Goal: Ask a question: Seek information or help from site administrators or community

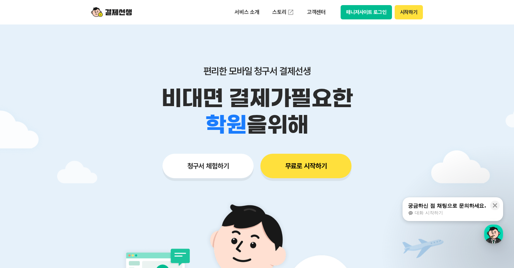
click at [361, 12] on button "매니저사이트 로그인" at bounding box center [365, 12] width 51 height 14
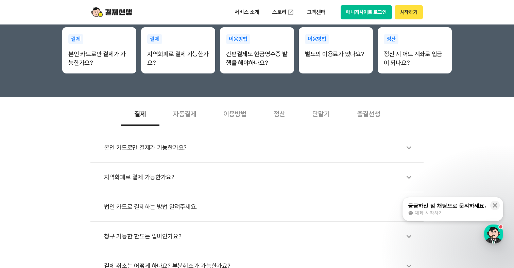
scroll to position [153, 0]
click at [317, 111] on div "단말기" at bounding box center [321, 112] width 45 height 25
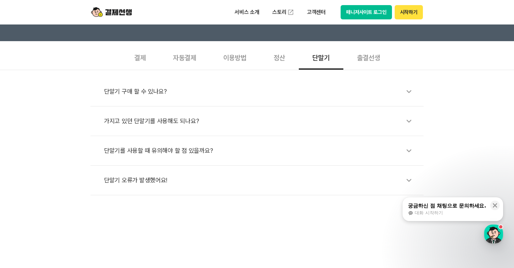
scroll to position [217, 0]
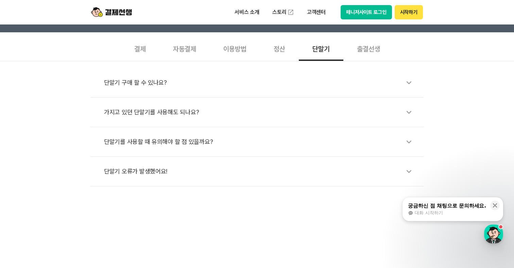
click at [186, 114] on div "가지고 있던 단말기를 사용해도 되나요?" at bounding box center [260, 112] width 313 height 16
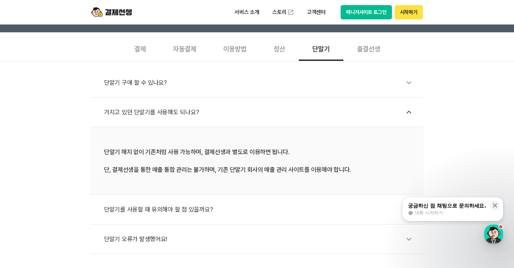
click at [180, 110] on div "가지고 있던 단말기를 사용해도 되나요?" at bounding box center [260, 112] width 313 height 16
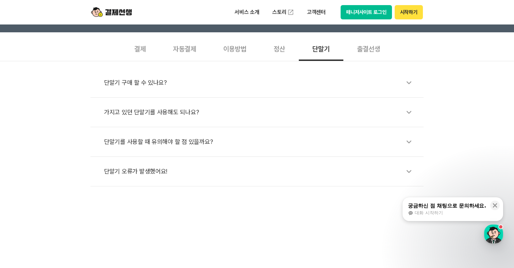
click at [171, 142] on div "단말기를 사용할 때 유의해야 할 점 있을까요?" at bounding box center [260, 142] width 313 height 16
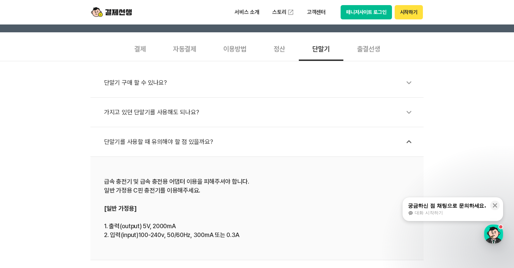
click at [171, 142] on div "단말기를 사용할 때 유의해야 할 점 있을까요?" at bounding box center [260, 142] width 313 height 16
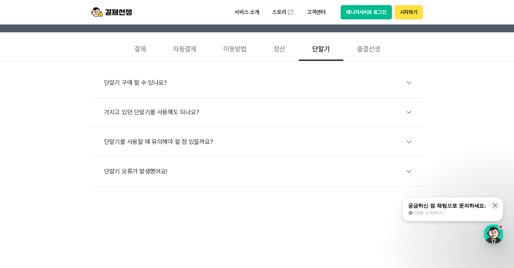
click at [180, 117] on div "가지고 있던 단말기를 사용해도 되나요?" at bounding box center [260, 112] width 313 height 16
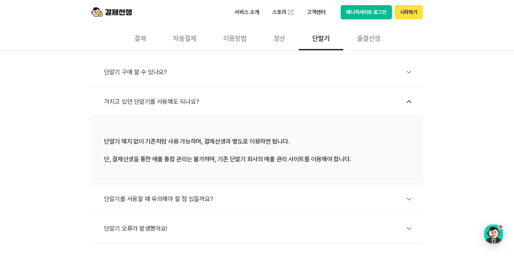
scroll to position [0, 0]
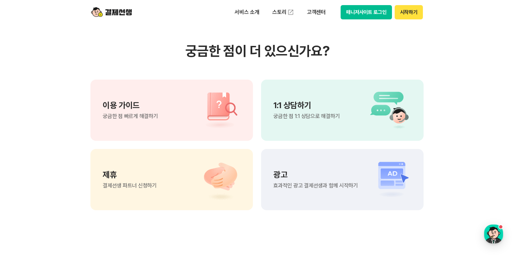
scroll to position [476, 0]
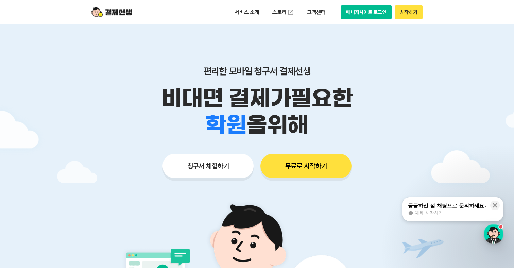
click at [371, 10] on button "매니저사이트 로그인" at bounding box center [365, 12] width 51 height 14
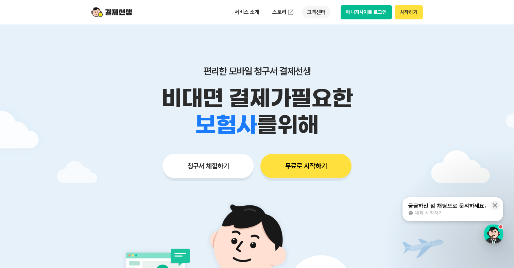
click at [316, 17] on p "고객센터" at bounding box center [316, 12] width 28 height 12
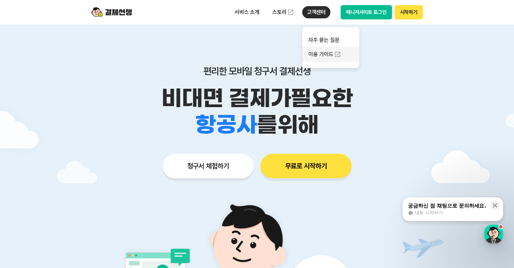
click at [315, 55] on link "이용 가이드" at bounding box center [330, 54] width 57 height 15
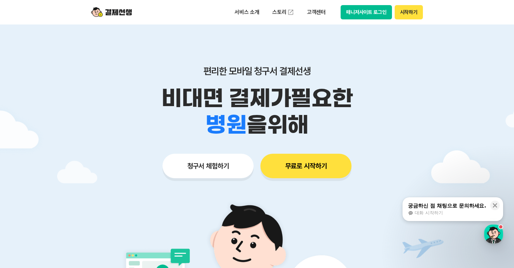
click at [358, 12] on button "매니저사이트 로그인" at bounding box center [365, 12] width 51 height 14
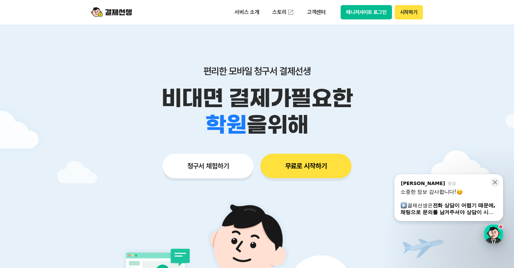
click at [496, 236] on div "button" at bounding box center [493, 233] width 19 height 19
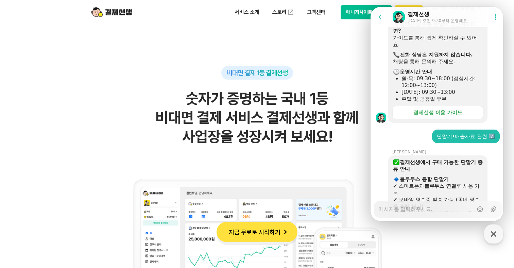
scroll to position [162, 0]
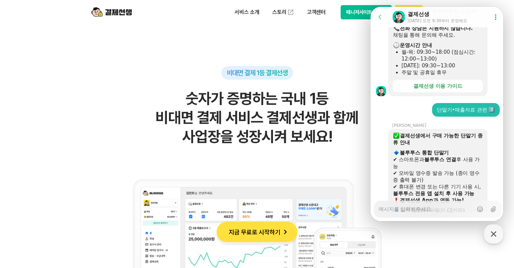
click at [424, 209] on textarea "Messenger Input Textarea" at bounding box center [425, 207] width 94 height 12
type textarea "x"
type textarea "기"
type textarea "x"
type textarea "깆"
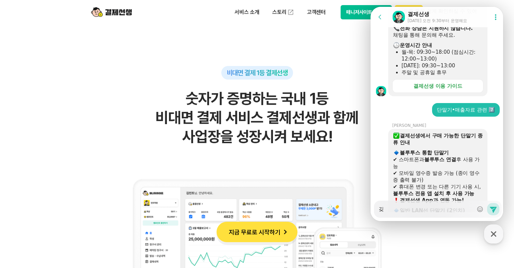
type textarea "x"
type textarea "기조"
type textarea "x"
type textarea "기존"
type textarea "x"
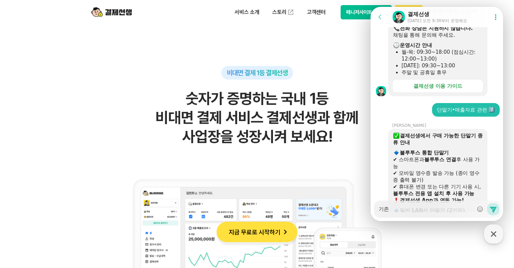
type textarea "기존"
type textarea "x"
type textarea "기존 퍼"
type textarea "x"
type textarea "기존 펀"
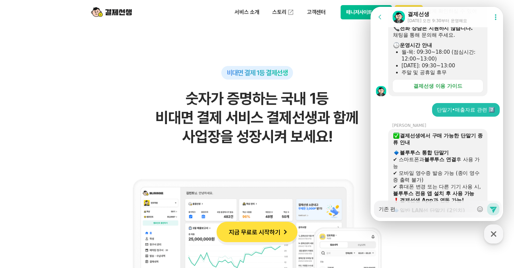
type textarea "x"
type textarea "기존 펀ㅊ"
type textarea "x"
type textarea "기존 펀치"
type textarea "x"
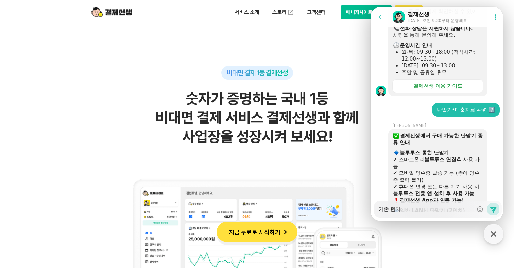
type textarea "기존 펀칠"
type textarea "x"
type textarea "기존 펀치래"
type textarea "x"
type textarea "기존 펀치랩"
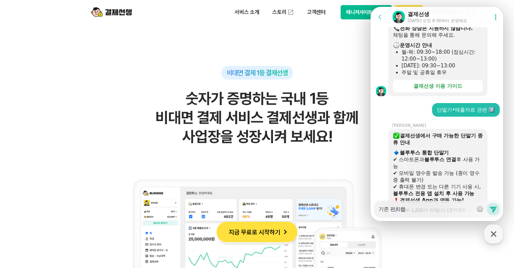
type textarea "x"
type textarea "기존 펀치랩ㅈ"
type textarea "x"
type textarea "기존 펀치랩주"
type textarea "x"
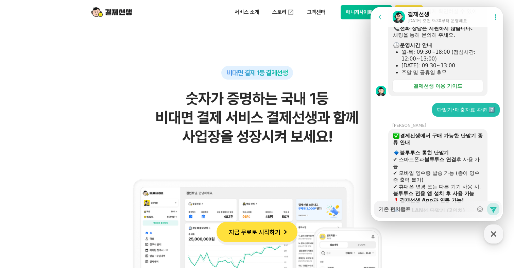
type textarea "기존 펀치랩줏"
type textarea "x"
type textarea "기존 펀치랩주시"
type textarea "x"
type textarea "기존 펀치랩주식"
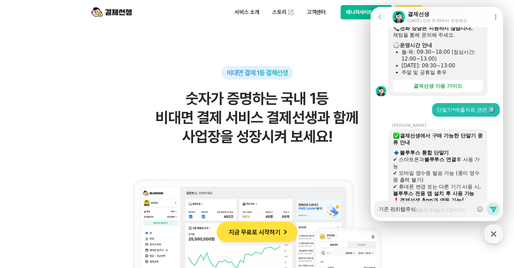
type textarea "x"
type textarea "기존 펀치랩주식ㅎ"
type textarea "x"
type textarea "기존 펀치랩주식호"
type textarea "x"
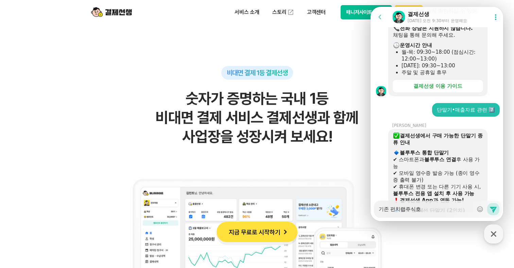
type textarea "기존 펀치랩주식회"
type textarea "x"
type textarea "기존 펀치랩주식횟"
type textarea "x"
type textarea "기존 펀치랩주식회사"
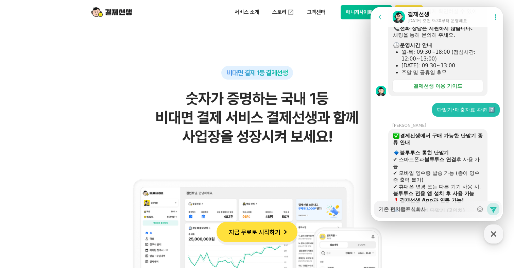
type textarea "x"
type textarea "기존 펀치랩주식회사에"
type textarea "x"
type textarea "기존 펀치랩주식회사엣"
type textarea "x"
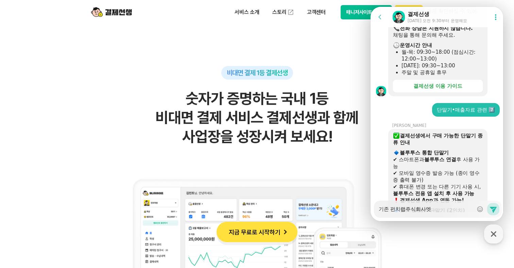
type textarea "기존 펀치랩주식회사에서"
type textarea "x"
type textarea "기존 펀치랩주식회사에서"
type textarea "x"
type textarea "기존 펀치랩주식회사에서 ㅅ"
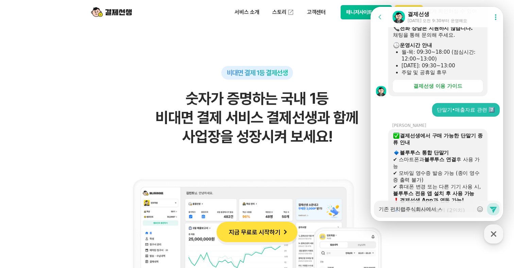
type textarea "x"
type textarea "기존 펀치랩주식회사에서 사"
type textarea "x"
type textarea "기존 펀치랩주식회사에서 상"
type textarea "x"
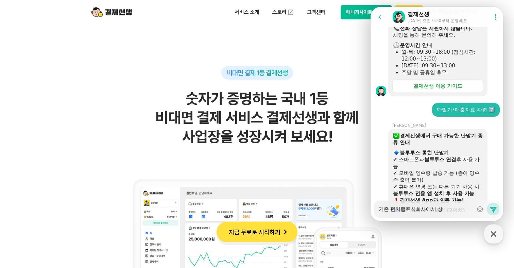
type textarea "기존 펀치랩주식회사에서 사요"
type textarea "x"
type textarea "기존 펀치랩주식회사에서 사용"
type textarea "x"
type textarea "기존 펀치랩주식회사에서 사용하"
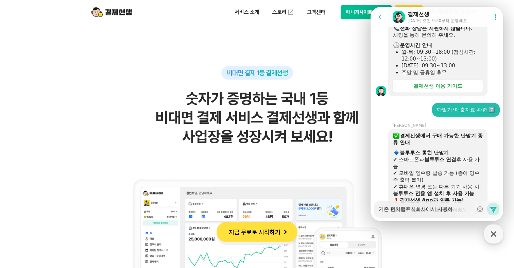
type textarea "x"
type textarea "기존 펀치랩주식회사에서 사용핟"
type textarea "x"
type textarea "기존 펀치랩주식회사에서 사용하더"
type textarea "x"
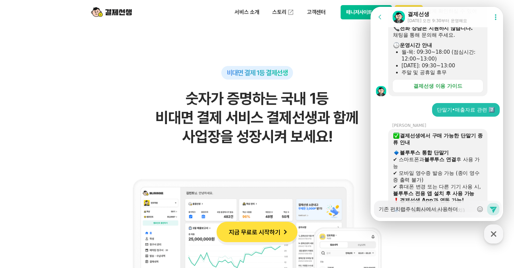
type textarea "기존 펀치랩주식회사에서 사용하던"
type textarea "x"
type textarea "기존 펀치랩주식회사에서 사용하던"
type textarea "x"
type textarea "기존 펀치랩주식회사에서 사용하던 ㄷ"
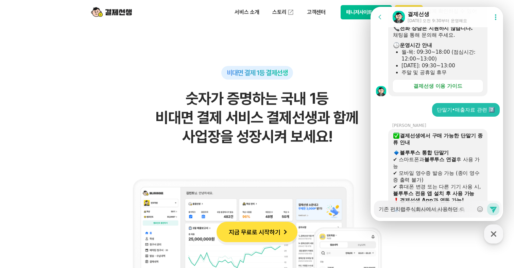
type textarea "x"
type textarea "기존 펀치랩주식회사에서 사용하던 다"
type textarea "x"
type textarea "기존 펀치랩주식회사에서 사용하던 단"
type textarea "x"
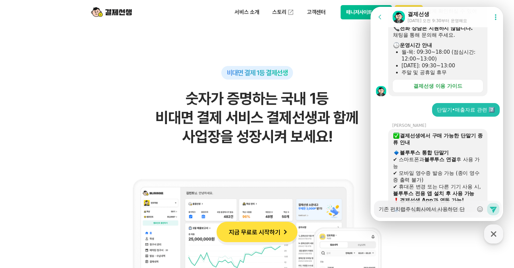
type textarea "기존 펀치랩주식회사에서 사용하던 단ㅁ"
type textarea "x"
type textarea "기존 펀치랩주식회사에서 사용하던 단마"
type textarea "x"
type textarea "기존 펀치랩주식회사에서 사용하던 단말"
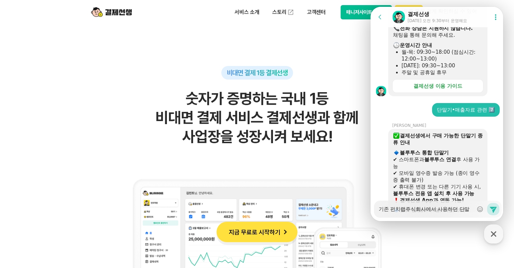
type textarea "x"
type textarea "기존 펀치랩주식회사에서 사용하던 단말기"
type textarea "x"
type textarea "기존 펀치랩주식회사에서 사용하던 단말길"
type textarea "x"
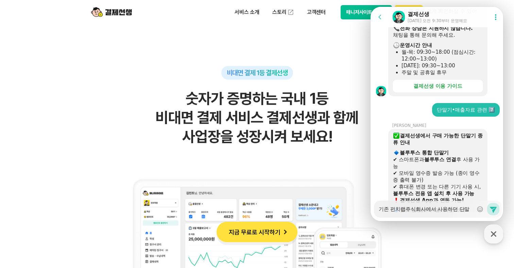
type textarea "기존 펀치랩주식회사에서 사용하던 단말기르"
type textarea "x"
type textarea "기존 펀치랩주식회사에서 사용하던 단말기를"
type textarea "x"
type textarea "기존 펀치랩주식회사에서 사용하던 단말기를"
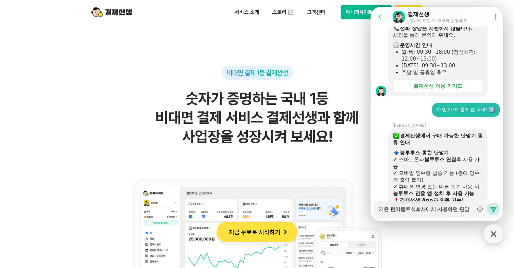
type textarea "x"
type textarea "기존 펀치랩주식회사에서 사용하던 단말기를 ㄷ"
type textarea "x"
type textarea "기존 펀치랩주식회사에서 사용하던 단말기를 도"
type textarea "x"
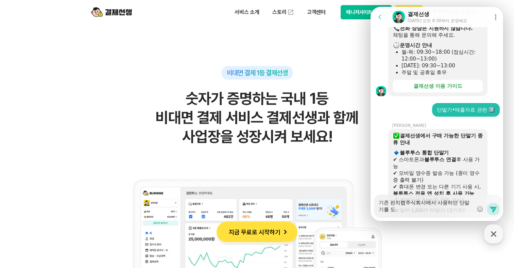
type textarea "기존 펀치랩주식회사에서 사용하던 단말기를 동"
type textarea "x"
type textarea "기존 펀치랩주식회사에서 사용하던 단말기를 동ㅇ"
type textarea "x"
type textarea "기존 펀치랩주식회사에서 사용하던 단말기를 동이"
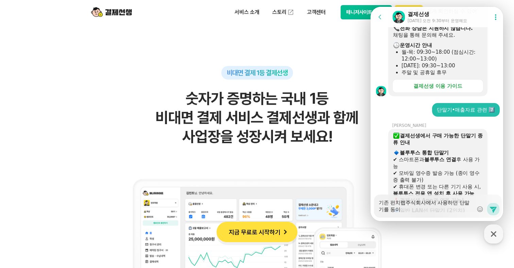
type textarea "x"
type textarea "기존 펀치랩주식회사에서 사용하던 단말기를 동일"
type textarea "x"
type textarea "기존 펀치랩주식회사에서 사용하던 단말기를 동일하"
type textarea "x"
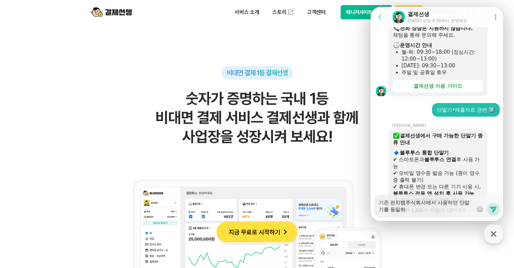
type textarea "기존 펀치랩주식회사에서 사용하던 단말기를 동일학"
type textarea "x"
type textarea "기존 펀치랩주식회사에서 사용하던 단말기를 동일하게"
type textarea "x"
type textarea "기존 펀치랩주식회사에서 사용하던 단말기를 동일하게"
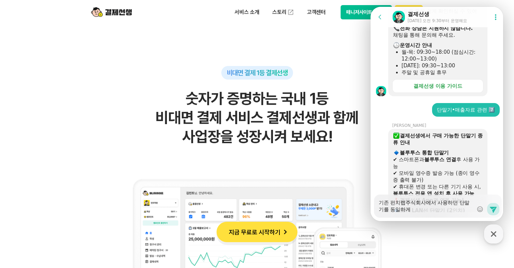
type textarea "x"
type textarea "기존 펀치랩주식회사에서 사용하던 단말기를 동일하게 ㅇ"
type textarea "x"
type textarea "기존 펀치랩주식회사에서 사용하던 단말기를 동일하게"
type textarea "x"
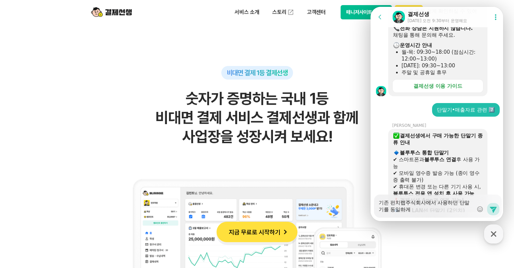
type textarea "기존 펀치랩주식회사에서 사용하던 단말기를 동일하게 ㅍ"
type textarea "x"
type textarea "기존 펀치랩주식회사에서 사용하던 단말기를 동일하게 퍼"
type textarea "x"
type textarea "기존 펀치랩주식회사에서 사용하던 단말기를 동일하게 펀"
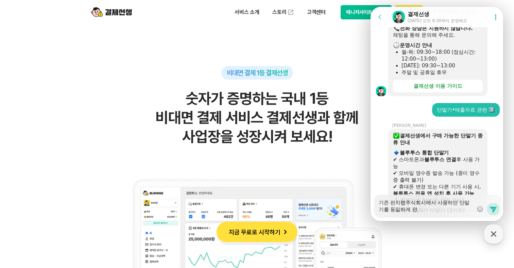
type textarea "x"
type textarea "기존 펀치랩주식회사에서 사용하던 단말기를 동일하게 펀ㅊ"
type textarea "x"
type textarea "기존 펀치랩주식회사에서 사용하던 단말기를 동일하게 펀치"
type textarea "x"
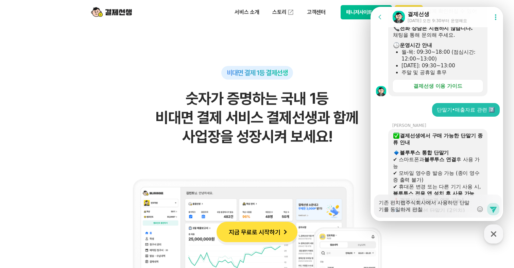
type textarea "기존 펀치랩주식회사에서 사용하던 단말기를 동일하게 펀치라"
type textarea "x"
type textarea "기존 펀치랩주식회사에서 사용하던 단말기를 동일하게 펀치ㄹ"
type textarea "x"
type textarea "기존 펀치랩주식회사에서 사용하던 단말기를 동일하게 펀치래"
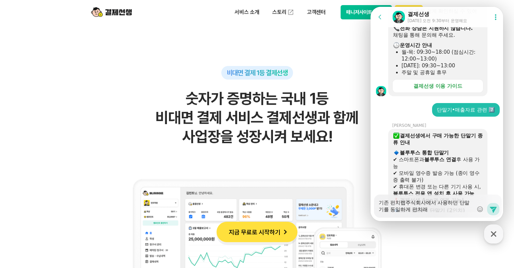
type textarea "x"
type textarea "기존 펀치랩주식회사에서 사용하던 단말기를 동일하게 펀치랩"
type textarea "x"
type textarea "기존 펀치랩주식회사에서 사용하던 단말기를 동일하게 펀치랩ㄱ"
type textarea "x"
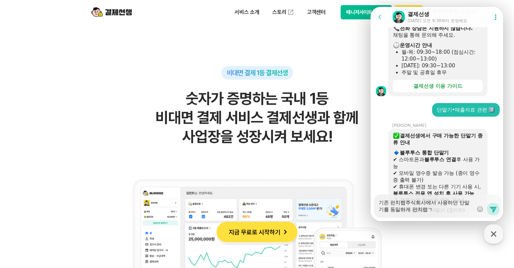
type textarea "기존 펀치랩주식회사에서 사용하던 단말기를 동일하게 펀치랩교"
type textarea "x"
type textarea "기존 펀치랩주식회사에서 사용하던 단말기를 동일하게 펀치랩굥"
type textarea "x"
type textarea "기존 펀치랩주식회사에서 사용하던 단말기를 동일하게 펀치랩교육"
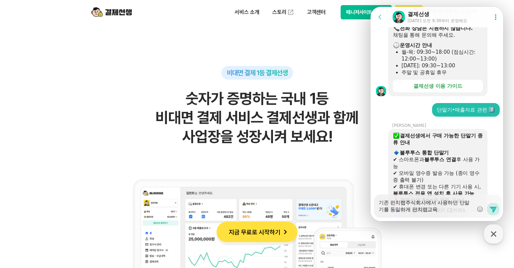
type textarea "x"
type textarea "기존 펀치랩주식회사에서 사용하던 단말기를 동일하게 펀치랩교육ㅇ"
type textarea "x"
type textarea "기존 펀치랩주식회사에서 사용하던 단말기를 동일하게 펀치랩교육에"
type textarea "x"
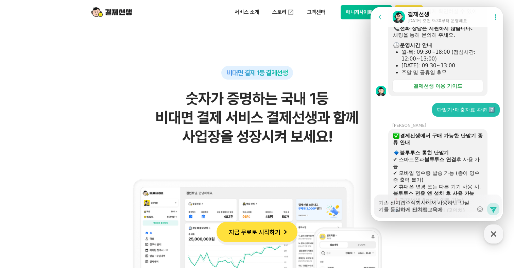
type textarea "기존 펀치랩주식회사에서 사용하던 단말기를 동일하게 펀치랩교육엣"
type textarea "x"
type textarea "기존 펀치랩주식회사에서 사용하던 단말기를 동일하게 펀치랩교육에서"
type textarea "x"
type textarea "기존 펀치랩주식회사에서 사용하던 단말기를 동일하게 펀치랩교육에서"
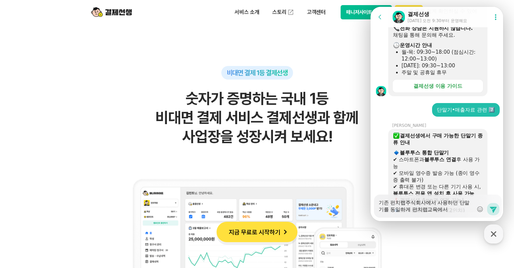
type textarea "x"
type textarea "기존 펀치랩주식회사에서 사용하던 단말기를 동일하게 펀치랩교육에서 ㅅ"
type textarea "x"
type textarea "기존 펀치랩주식회사에서 사용하던 단말기를 동일하게 펀치랩교육에서 사"
type textarea "x"
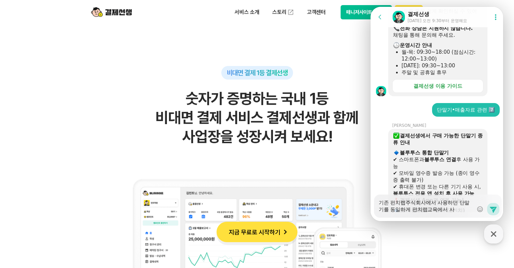
type textarea "기존 펀치랩주식회사에서 사용하던 단말기를 동일하게 펀치랩교육에서 상"
type textarea "x"
type textarea "기존 펀치랩주식회사에서 사용하던 단말기를 동일하게 펀치랩교육에서 사용"
type textarea "x"
type textarea "기존 펀치랩주식회사에서 사용하던 단말기를 동일하게 펀치랩교육에서 사용ㅎ"
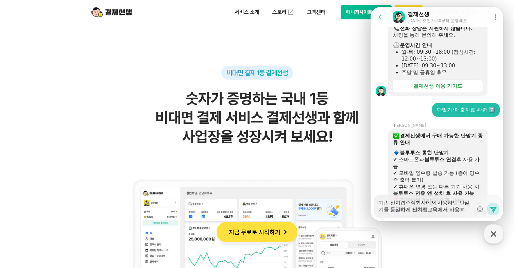
type textarea "x"
type textarea "기존 펀치랩주식회사에서 사용하던 단말기를 동일하게 펀치랩교육에서 사용하"
type textarea "x"
type textarea "기존 펀치랩주식회사에서 사용하던 단말기를 동일하게 펀치랩교육에서 사용하려"
type textarea "x"
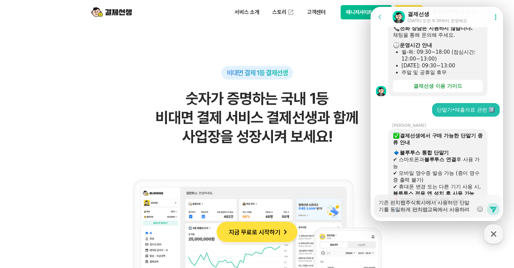
type textarea "기존 펀치랩주식회사에서 사용하던 단말기를 동일하게 펀치랩교육에서 사용하렿"
type textarea "x"
type textarea "기존 펀치랩주식회사에서 사용하던 단말기를 동일하게 펀치랩교육에서 사용하려하"
type textarea "x"
type textarea "기존 펀치랩주식회사에서 사용하던 단말기를 동일하게 펀치랩교육에서 사용하려하느"
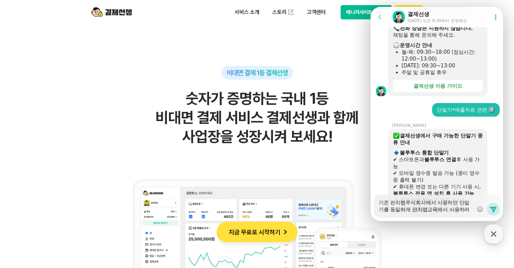
type textarea "x"
type textarea "기존 펀치랩주식회사에서 사용하던 단말기를 동일하게 펀치랩교육에서 사용하려하는"
type textarea "x"
type textarea "기존 펀치랩주식회사에서 사용하던 단말기를 동일하게 펀치랩교육에서 사용하려하는ㄷ"
type textarea "x"
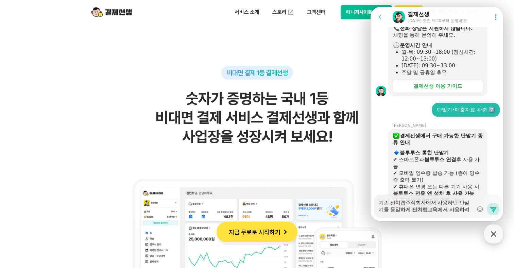
type textarea "기존 펀치랩주식회사에서 사용하던 단말기를 동일하게 펀치랩교육에서 사용하려하는데"
type textarea "x"
type textarea "기존 펀치랩주식회사에서 사용하던 단말기를 동일하게 펀치랩교육에서 사용하려하는데"
type textarea "x"
type textarea "기존 펀치랩주식회사에서 사용하던 단말기를 동일하게 펀치랩교육에서 사용하려하는데 ㅇ"
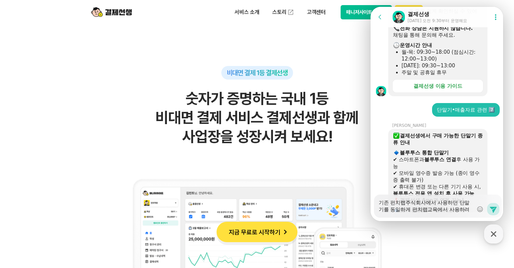
type textarea "x"
type textarea "기존 펀치랩주식회사에서 사용하던 단말기를 동일하게 펀치랩교육에서 사용하려하는데"
type textarea "x"
type textarea "기존 펀치랩주식회사에서 사용하던 단말기를 동일하게 펀치랩교육에서 사용하려하는데 ㅇ"
type textarea "x"
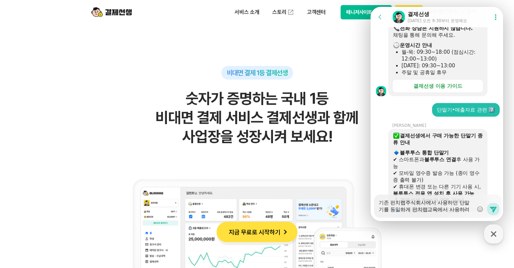
type textarea "기존 펀치랩주식회사에서 사용하던 단말기를 동일하게 펀치랩교육에서 사용하려하는데"
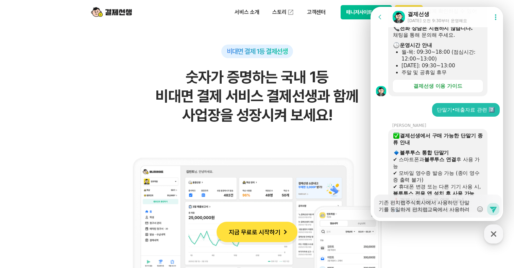
scroll to position [421, 0]
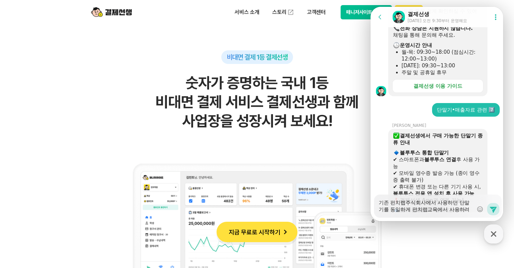
type textarea "x"
type textarea "기존 펀치랩주식회사에서 사용하던 단말기를 동일하게 펀치랩교육에서 사용하려하는데 ㅇ"
type textarea "x"
type textarea "기존 펀치랩주식회사에서 사용하던 단말기를 동일하게 펀치랩교육에서 사용하려하는데 아"
type textarea "x"
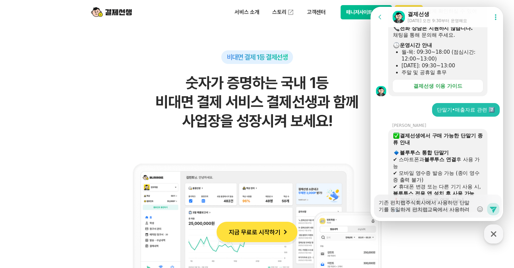
type textarea "기존 펀치랩주식회사에서 사용하던 단말기를 동일하게 펀치랩교육에서 사용하려하는데 안"
type textarea "x"
type textarea "기존 펀치랩주식회사에서 사용하던 단말기를 동일하게 펀치랩교육에서 사용하려하는데 안ㄷ"
type textarea "x"
type textarea "기존 펀치랩주식회사에서 사용하던 단말기를 동일하게 펀치랩교육에서 사용하려하는데 안도"
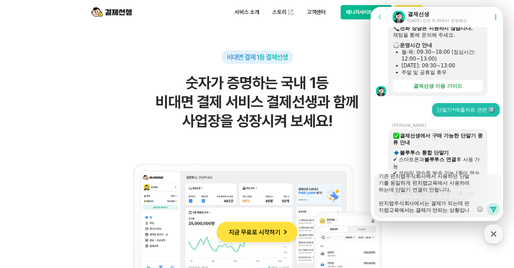
scroll to position [20, 0]
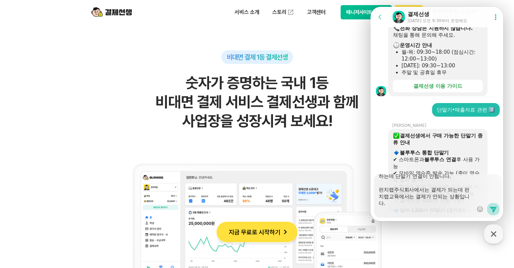
click at [489, 208] on icon at bounding box center [493, 209] width 8 height 8
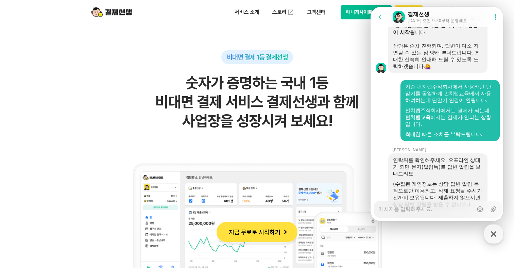
scroll to position [761, 0]
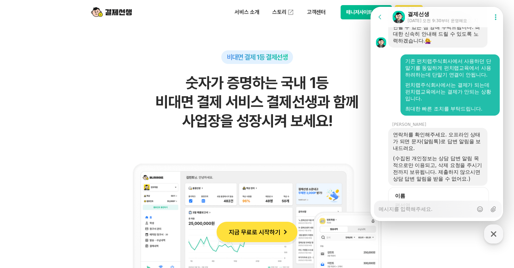
click at [438, 131] on div "연락처를 확인해주세요. 오프라인 상태가 되면 문자(알림톡)로 답변 알림을 보내드려요." at bounding box center [438, 141] width 90 height 20
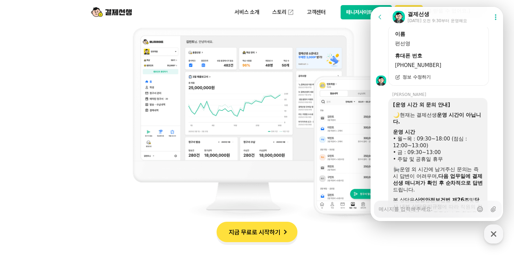
scroll to position [557, 0]
click at [439, 196] on div "본 상담은 산업안전보건법 제26조 및 당사 내부 상담윤리규정 에 따라 직원의 정서적 안전과 상호 존중의 소통 환경을 보호하고 있습니다." at bounding box center [438, 209] width 90 height 27
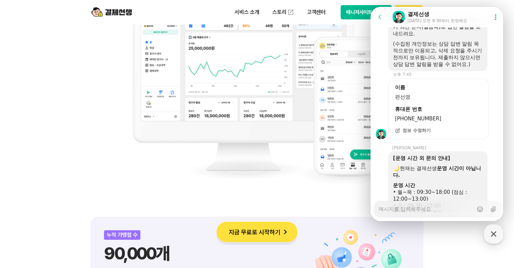
scroll to position [935, 0]
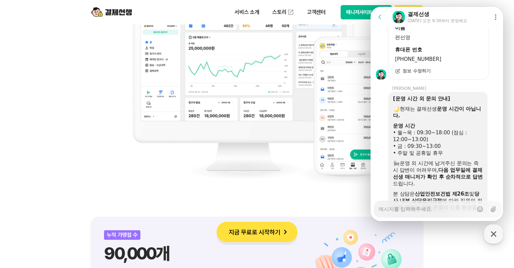
click at [335, 177] on img at bounding box center [256, 85] width 275 height 217
click at [492, 236] on icon "button" at bounding box center [493, 234] width 12 height 12
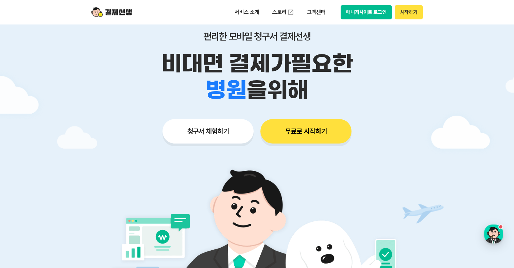
scroll to position [0, 0]
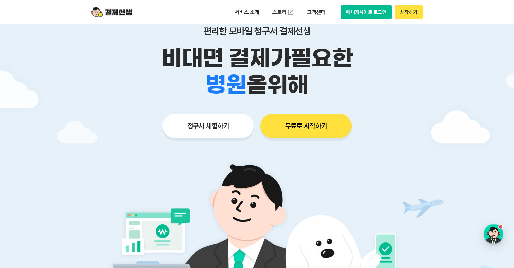
click at [496, 226] on div "button" at bounding box center [493, 233] width 19 height 19
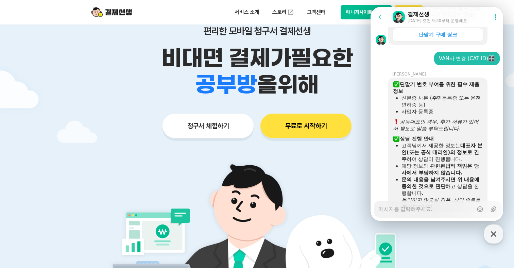
scroll to position [430, 0]
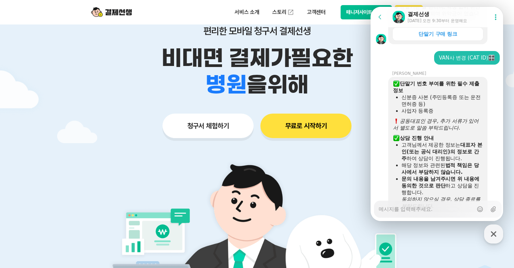
click at [377, 17] on icon at bounding box center [379, 17] width 7 height 7
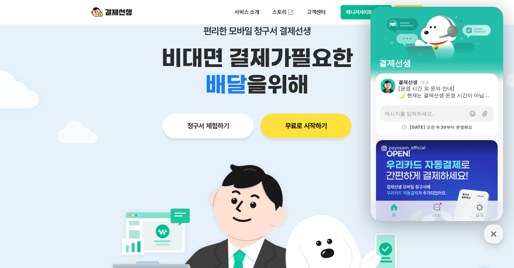
click at [323, 4] on div "서비스 소개 스토리 고객센터 매니저사이트 로그인 시작하기" at bounding box center [257, 12] width 348 height 24
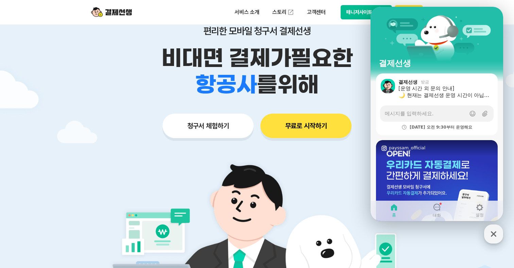
click at [499, 237] on div "button" at bounding box center [493, 233] width 19 height 19
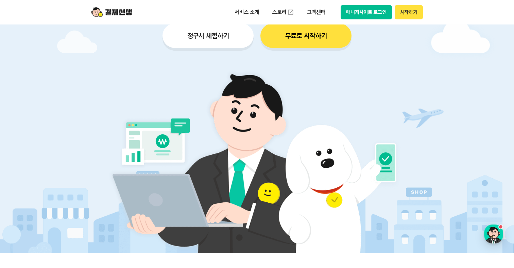
scroll to position [0, 0]
